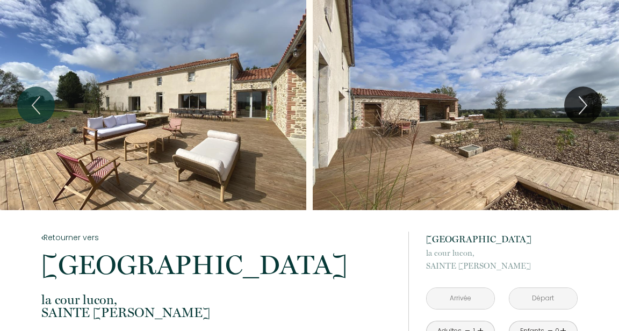
click at [581, 109] on icon "Next" at bounding box center [582, 105] width 23 height 32
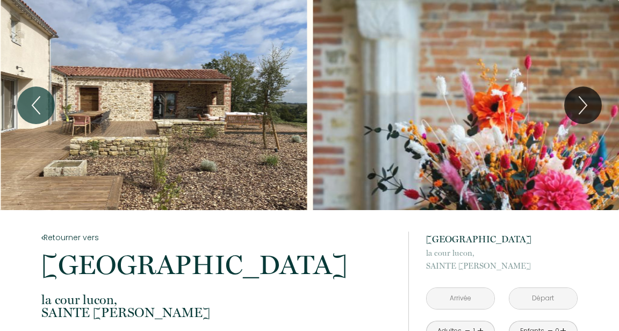
click at [586, 101] on icon "Next" at bounding box center [582, 105] width 23 height 32
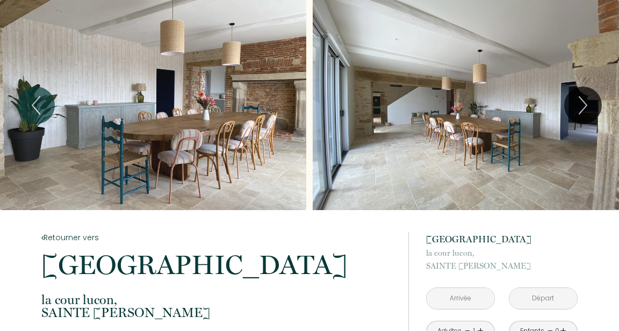
click at [582, 106] on icon "Next" at bounding box center [582, 105] width 23 height 32
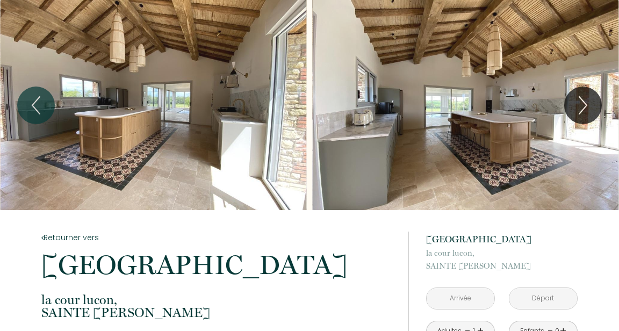
click at [580, 104] on icon "Next" at bounding box center [582, 105] width 23 height 32
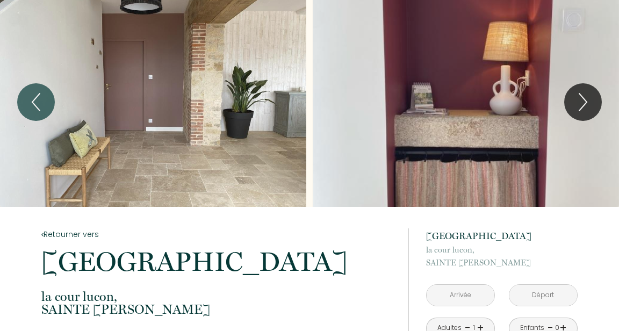
scroll to position [2, 0]
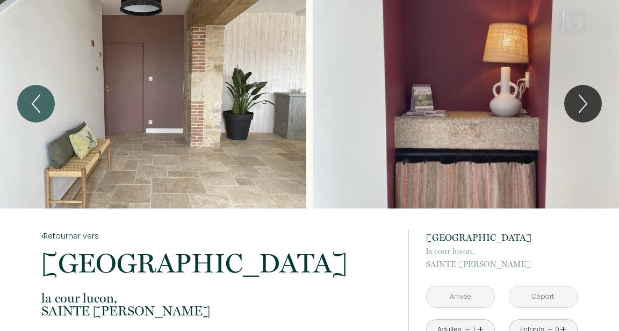
click at [576, 110] on icon "Next" at bounding box center [582, 104] width 23 height 32
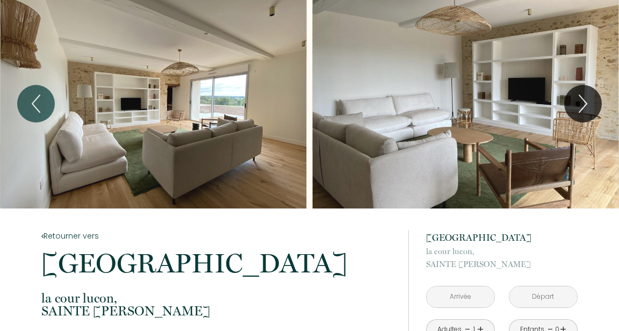
click at [583, 112] on icon "Next" at bounding box center [582, 104] width 23 height 32
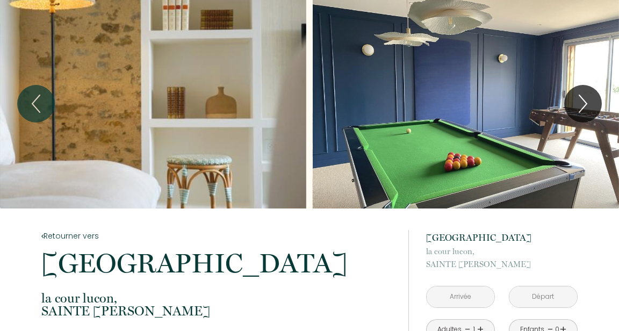
click at [583, 117] on icon "Next" at bounding box center [582, 104] width 23 height 32
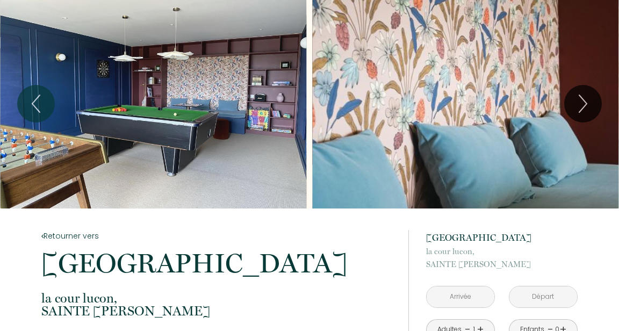
click at [578, 113] on icon "Next" at bounding box center [582, 104] width 23 height 32
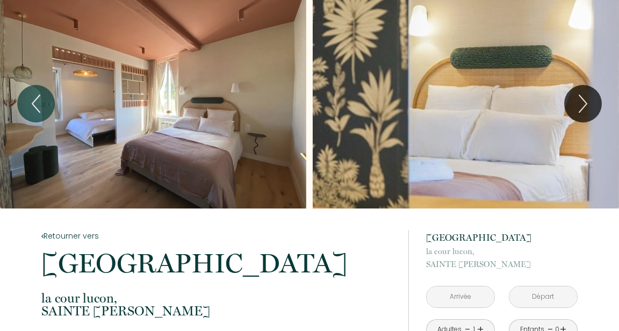
click at [576, 113] on icon "Next" at bounding box center [582, 104] width 23 height 32
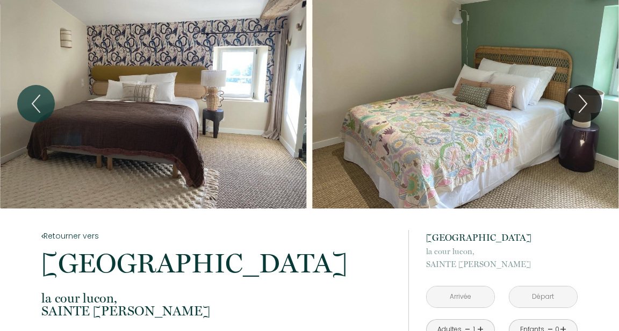
click at [583, 102] on icon "Next" at bounding box center [582, 104] width 23 height 32
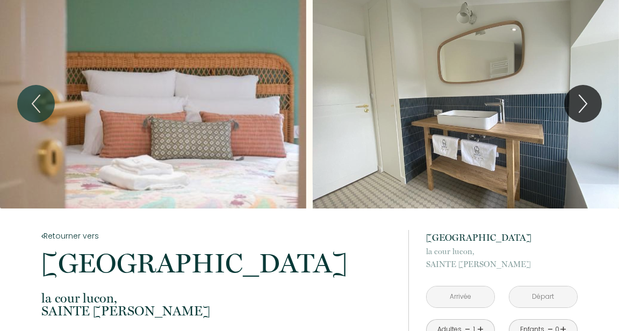
click at [578, 106] on icon "Next" at bounding box center [582, 104] width 23 height 32
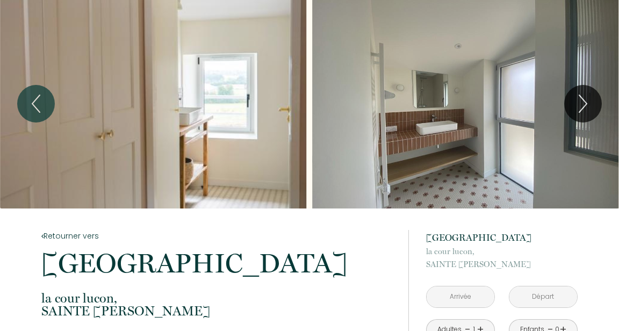
click at [577, 106] on icon "Next" at bounding box center [582, 104] width 23 height 32
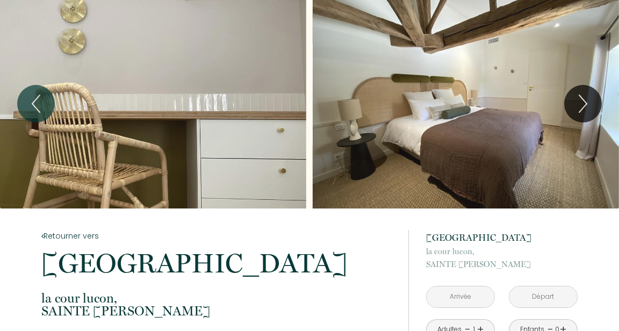
click at [574, 102] on icon "Next" at bounding box center [582, 104] width 23 height 32
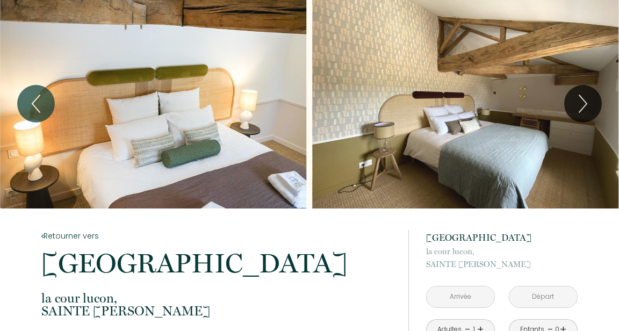
click at [578, 111] on icon "Next" at bounding box center [582, 104] width 23 height 32
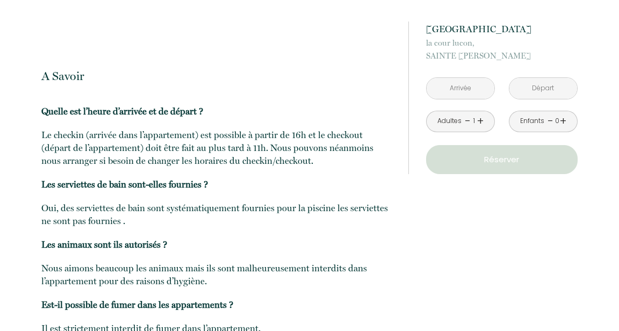
scroll to position [985, 0]
